Goal: Information Seeking & Learning: Learn about a topic

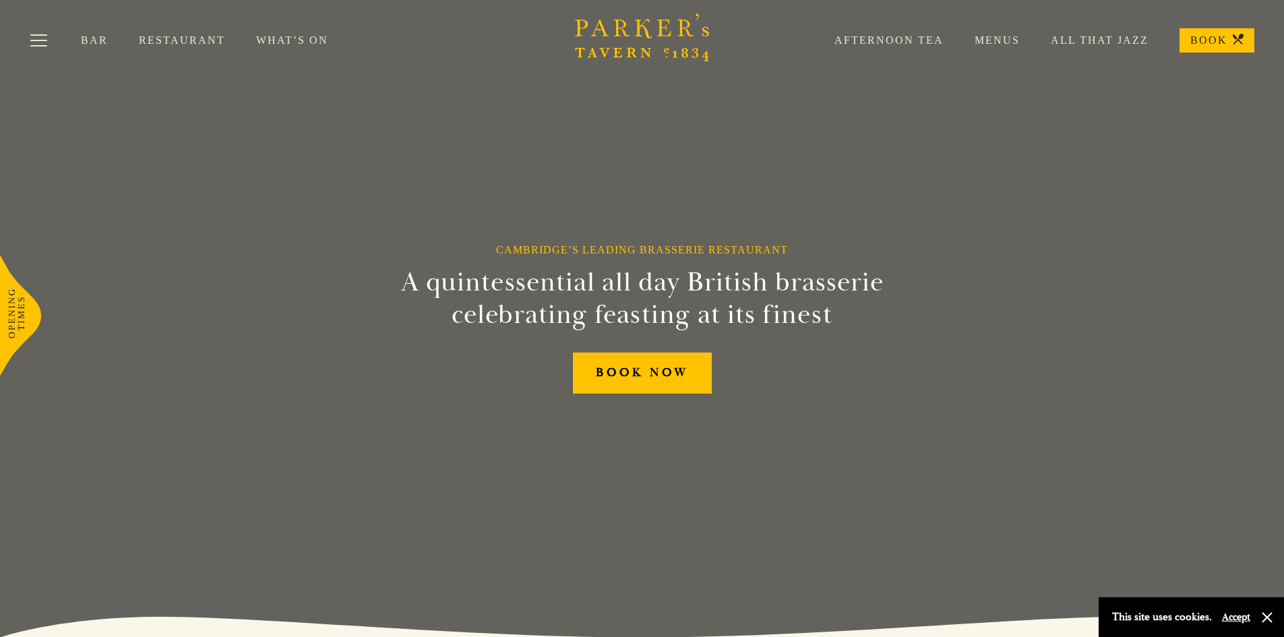
click at [1000, 39] on link "Menus" at bounding box center [982, 40] width 76 height 13
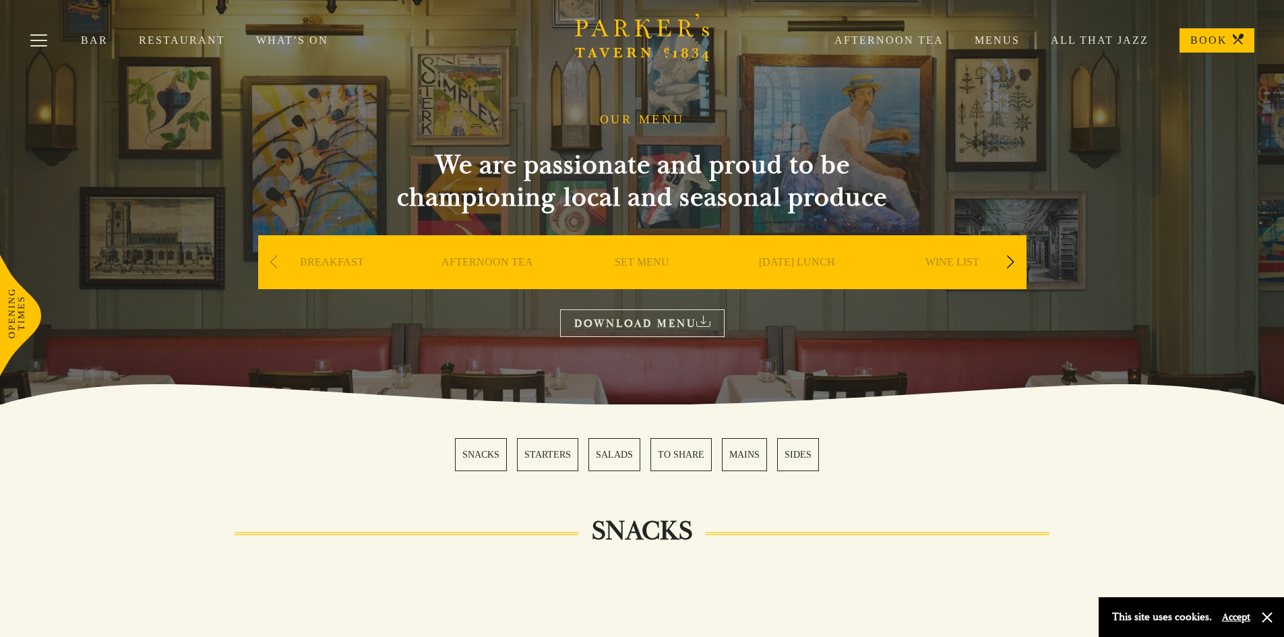
click at [640, 259] on link "SET MENU" at bounding box center [642, 282] width 55 height 54
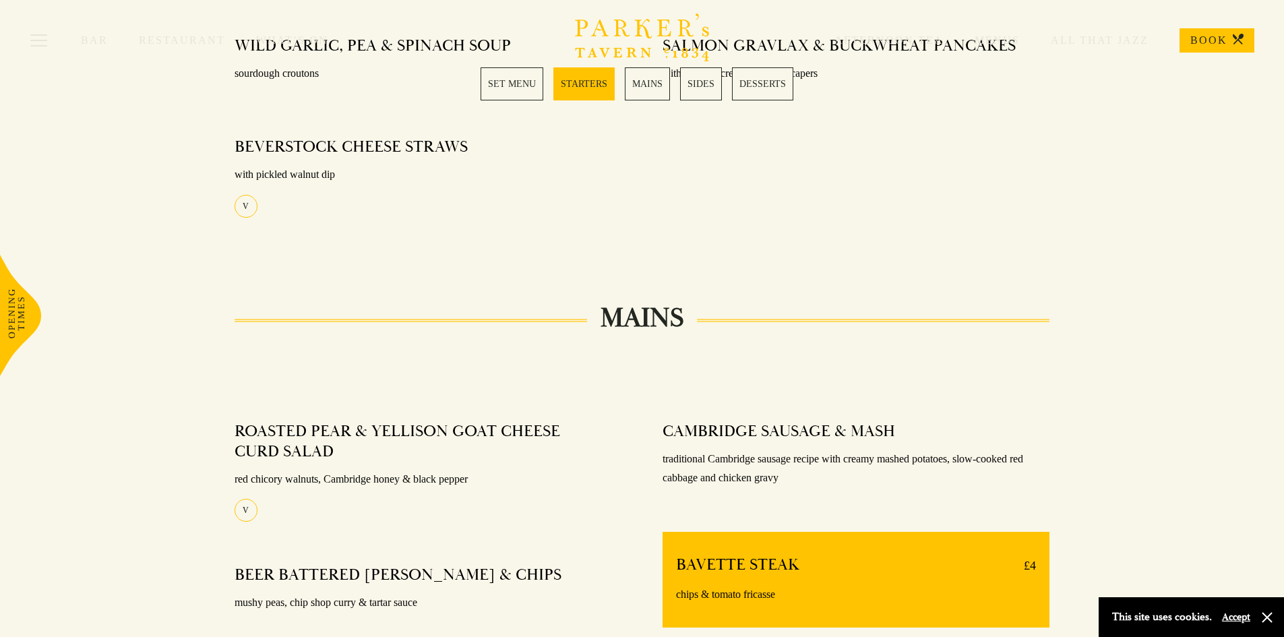
scroll to position [674, 0]
